Goal: Feedback & Contribution: Leave review/rating

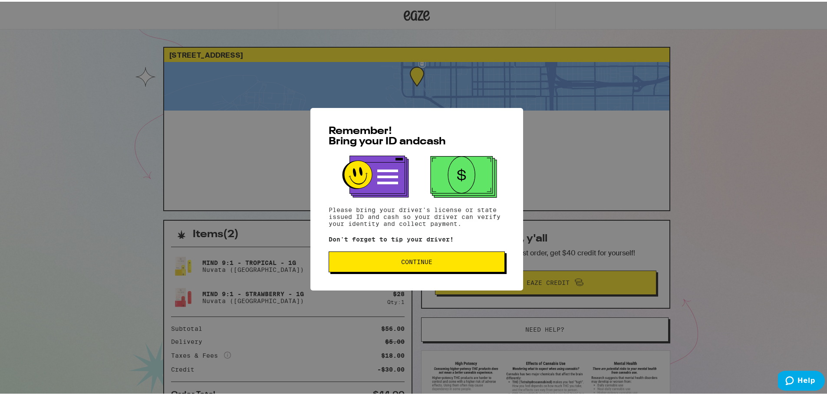
click at [424, 263] on span "Continue" at bounding box center [416, 260] width 31 height 6
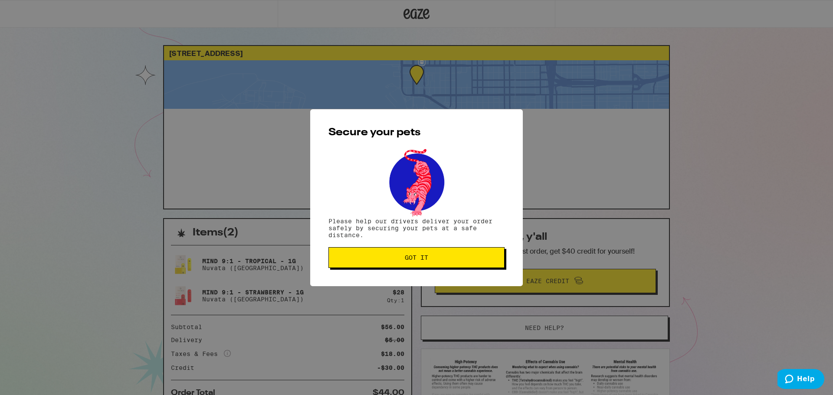
click at [424, 263] on button "Got it" at bounding box center [417, 257] width 176 height 21
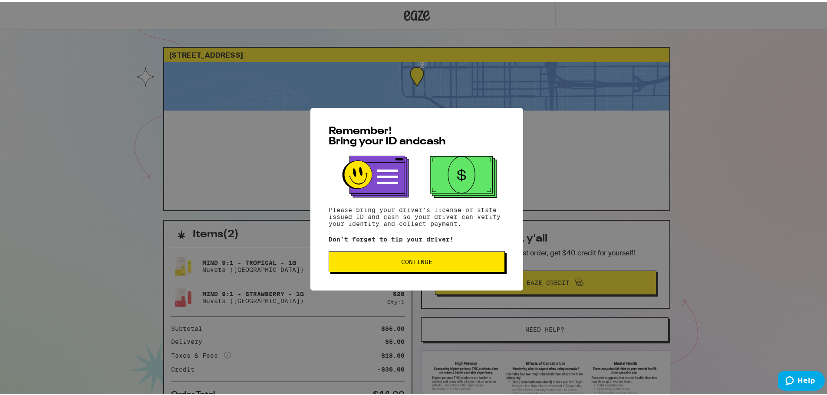
click at [428, 271] on button "Continue" at bounding box center [417, 260] width 176 height 21
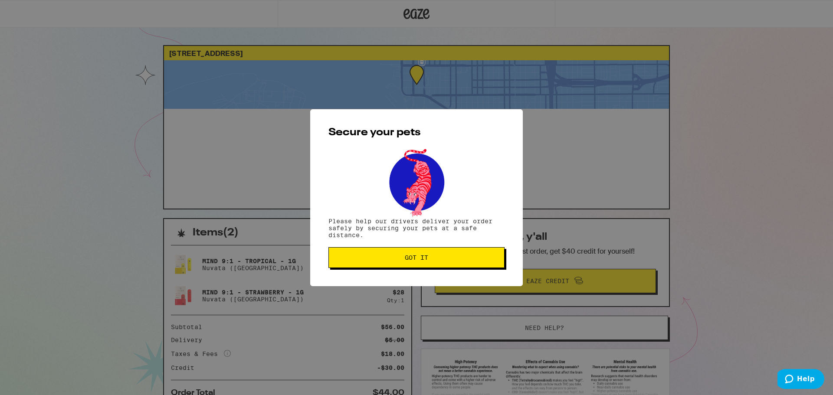
click at [423, 256] on span "Got it" at bounding box center [416, 258] width 23 height 6
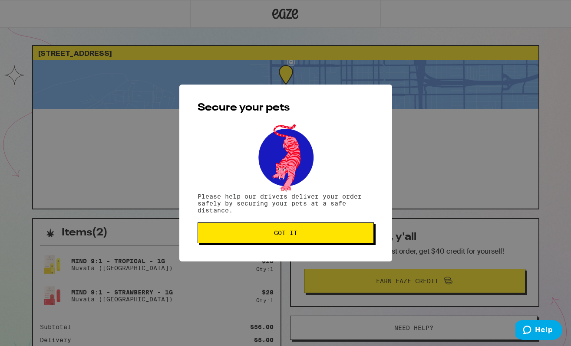
click at [300, 232] on span "Got it" at bounding box center [285, 233] width 161 height 6
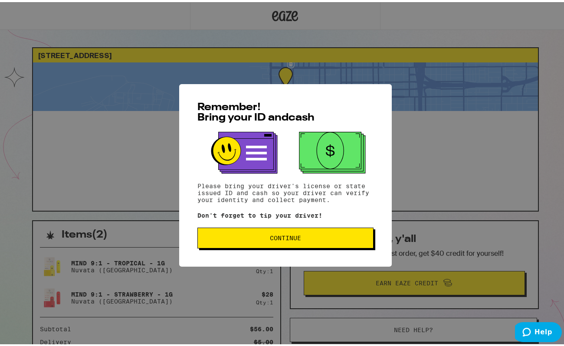
click at [290, 246] on button "Continue" at bounding box center [286, 236] width 176 height 21
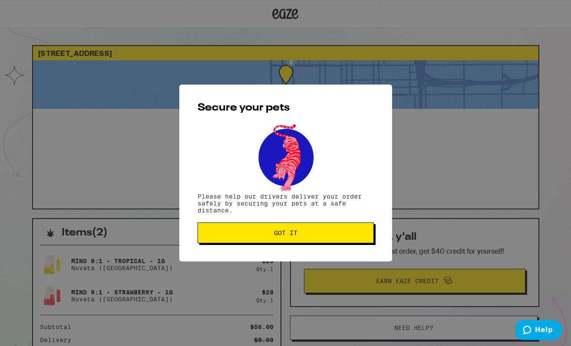
click at [290, 236] on span "Got it" at bounding box center [285, 233] width 23 height 6
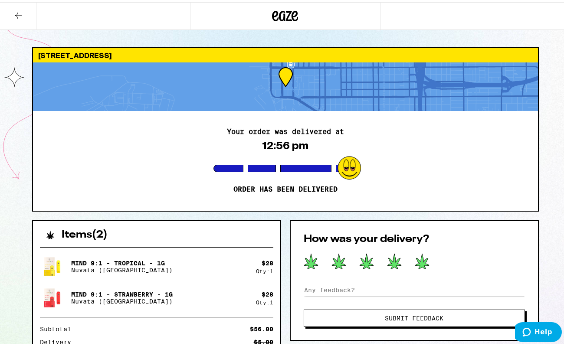
click at [425, 257] on icon at bounding box center [422, 259] width 14 height 15
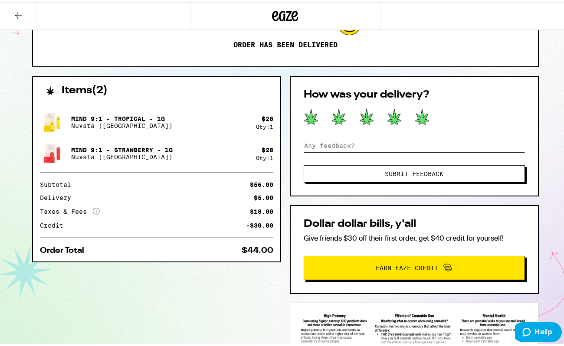
click at [366, 141] on input at bounding box center [414, 143] width 221 height 13
click at [366, 141] on input "Delivery driver was professional, courteous and informed me of deals and specia…" at bounding box center [414, 143] width 221 height 13
type input "Delivery driver was Outstanding, professional, courteous and informed me of dea…"
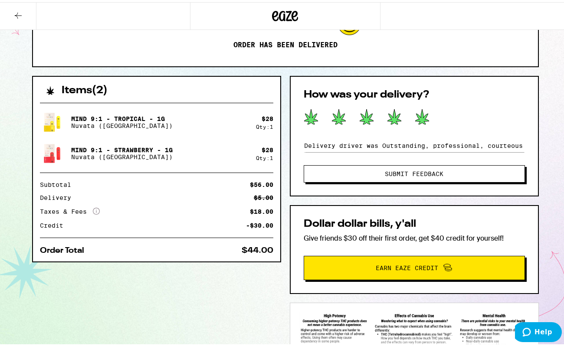
click at [362, 175] on button "Submit Feedback" at bounding box center [414, 171] width 221 height 17
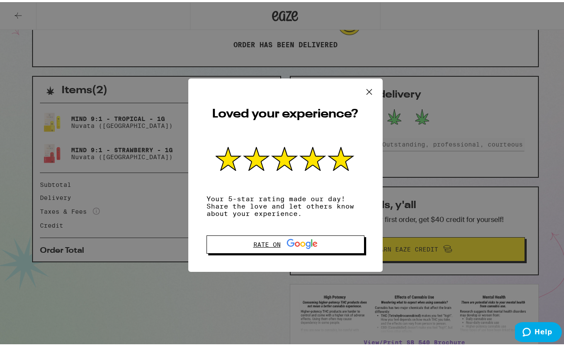
click at [287, 247] on icon at bounding box center [302, 242] width 31 height 10
click at [369, 87] on icon at bounding box center [369, 89] width 13 height 13
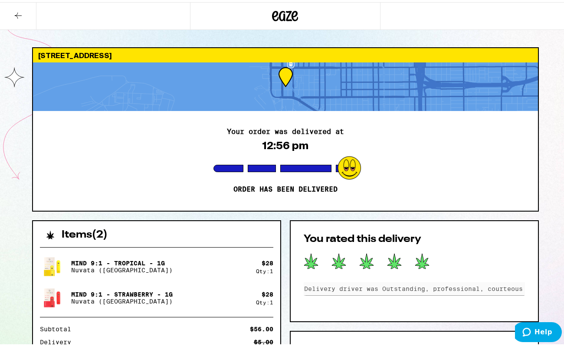
scroll to position [145, 0]
